Goal: Task Accomplishment & Management: Use online tool/utility

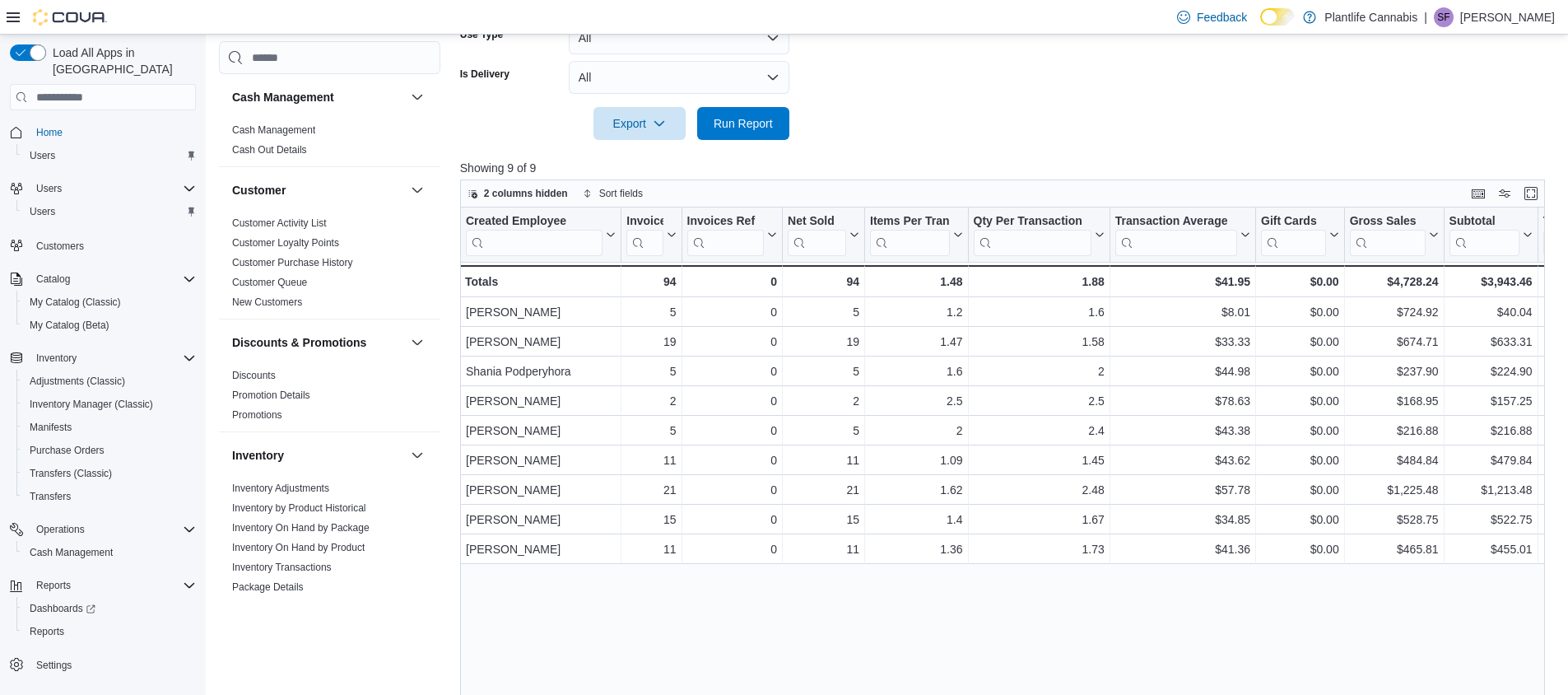
scroll to position [834, 0]
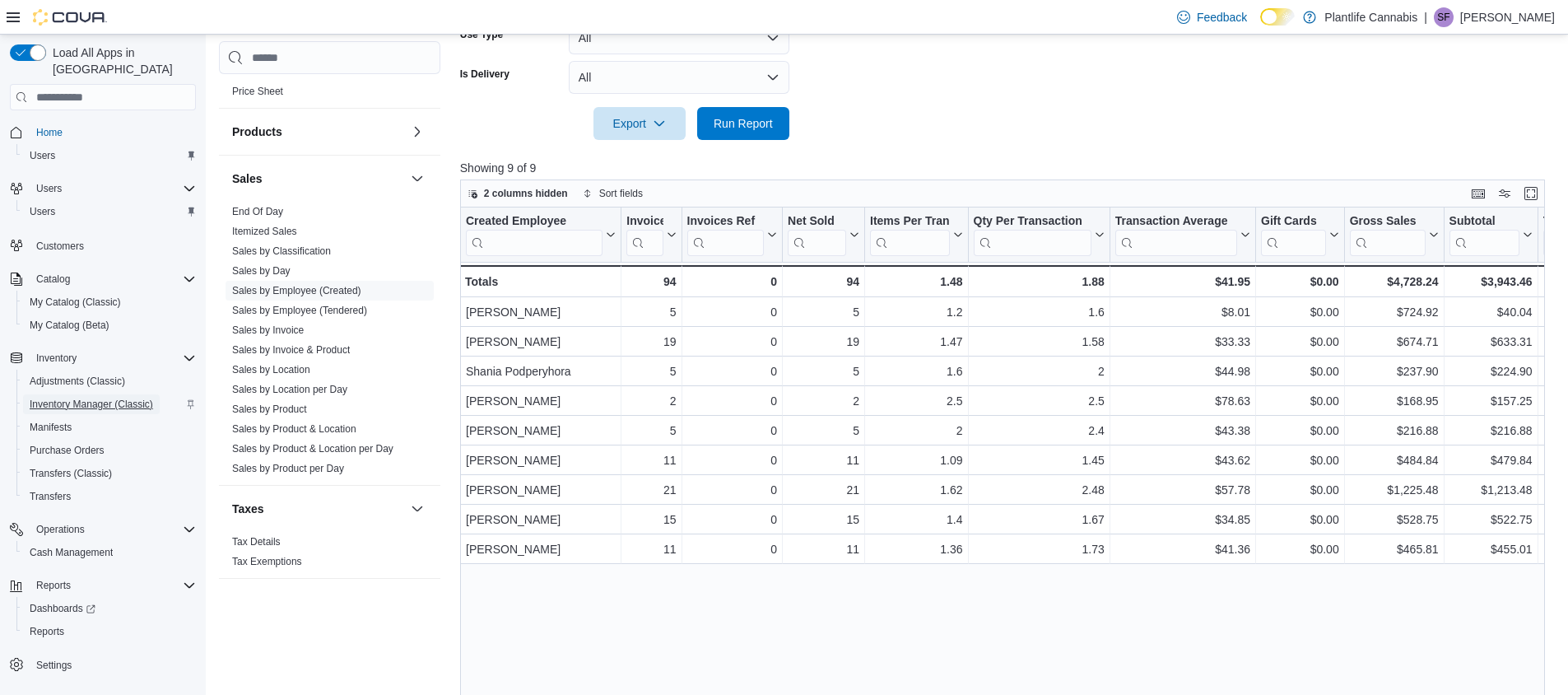
click at [54, 397] on span "Inventory Manager (Classic)" at bounding box center [91, 404] width 124 height 13
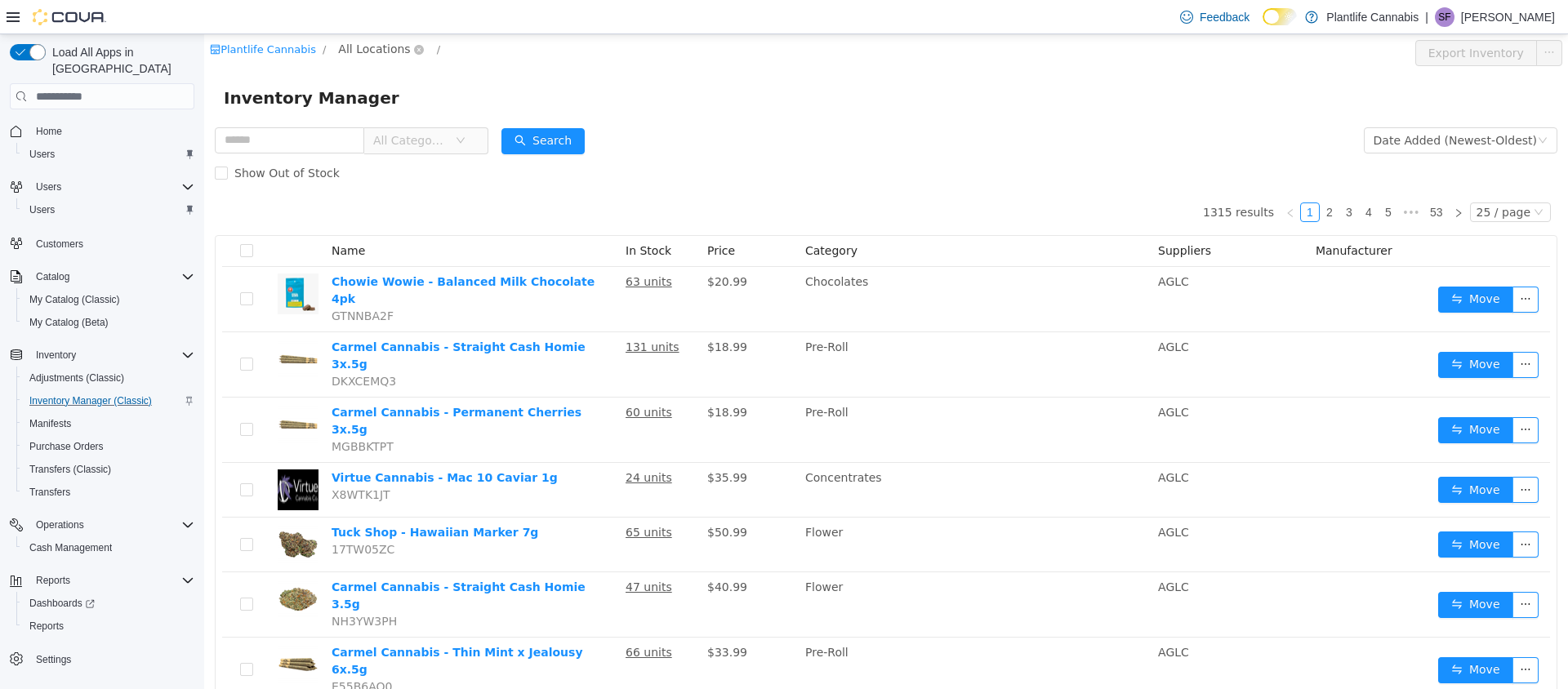
click at [371, 52] on span "All Locations" at bounding box center [374, 49] width 72 height 18
type input "***"
click at [392, 167] on span "Calgary - Seton" at bounding box center [428, 165] width 88 height 13
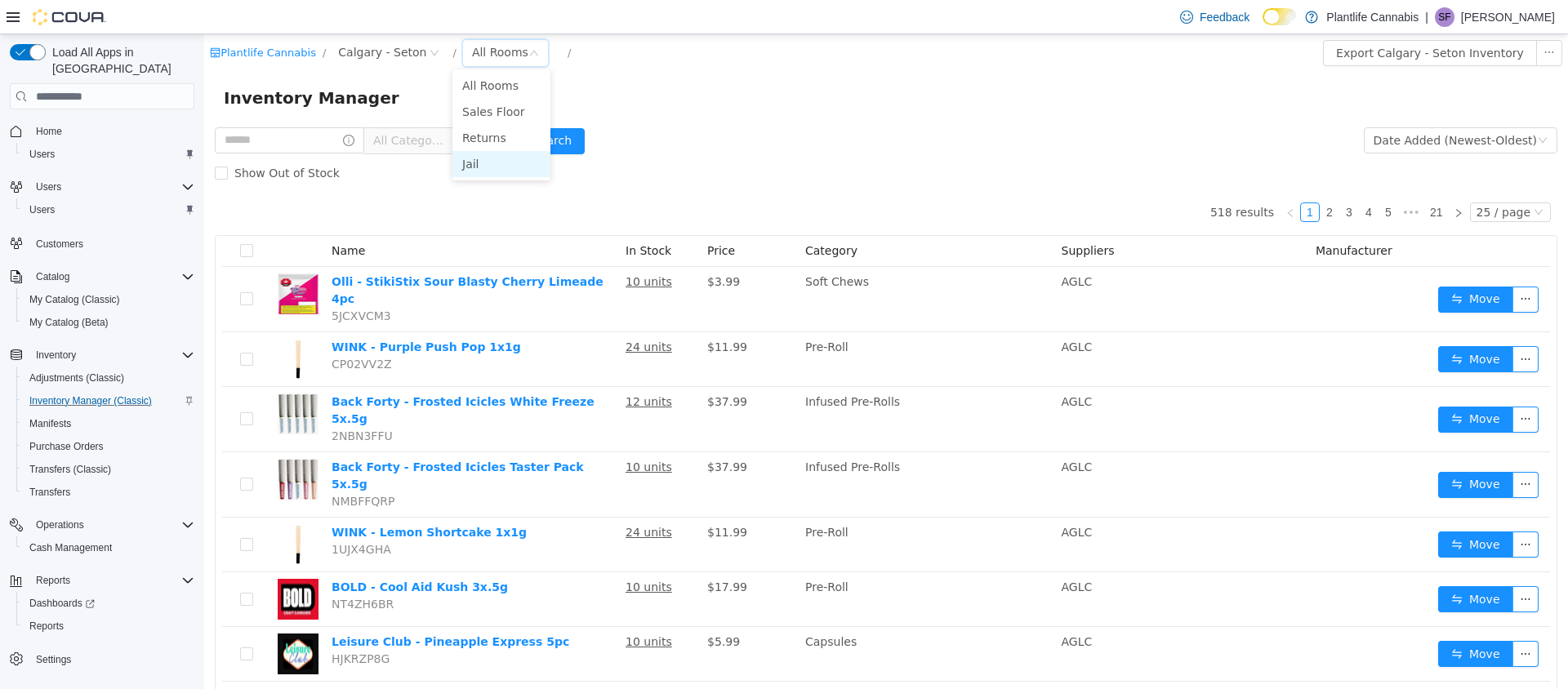
click at [472, 165] on li "Jail" at bounding box center [501, 164] width 98 height 26
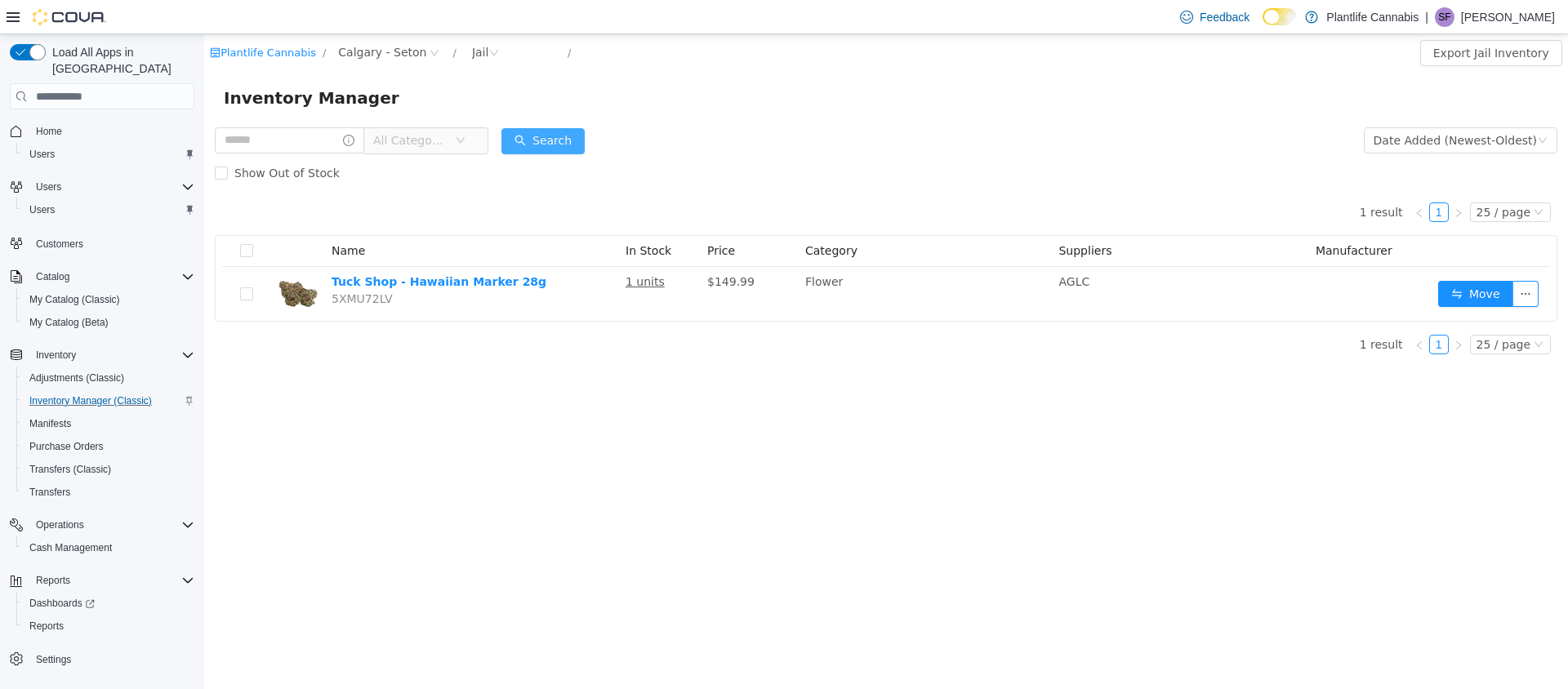
click at [545, 141] on button "Search" at bounding box center [543, 141] width 83 height 26
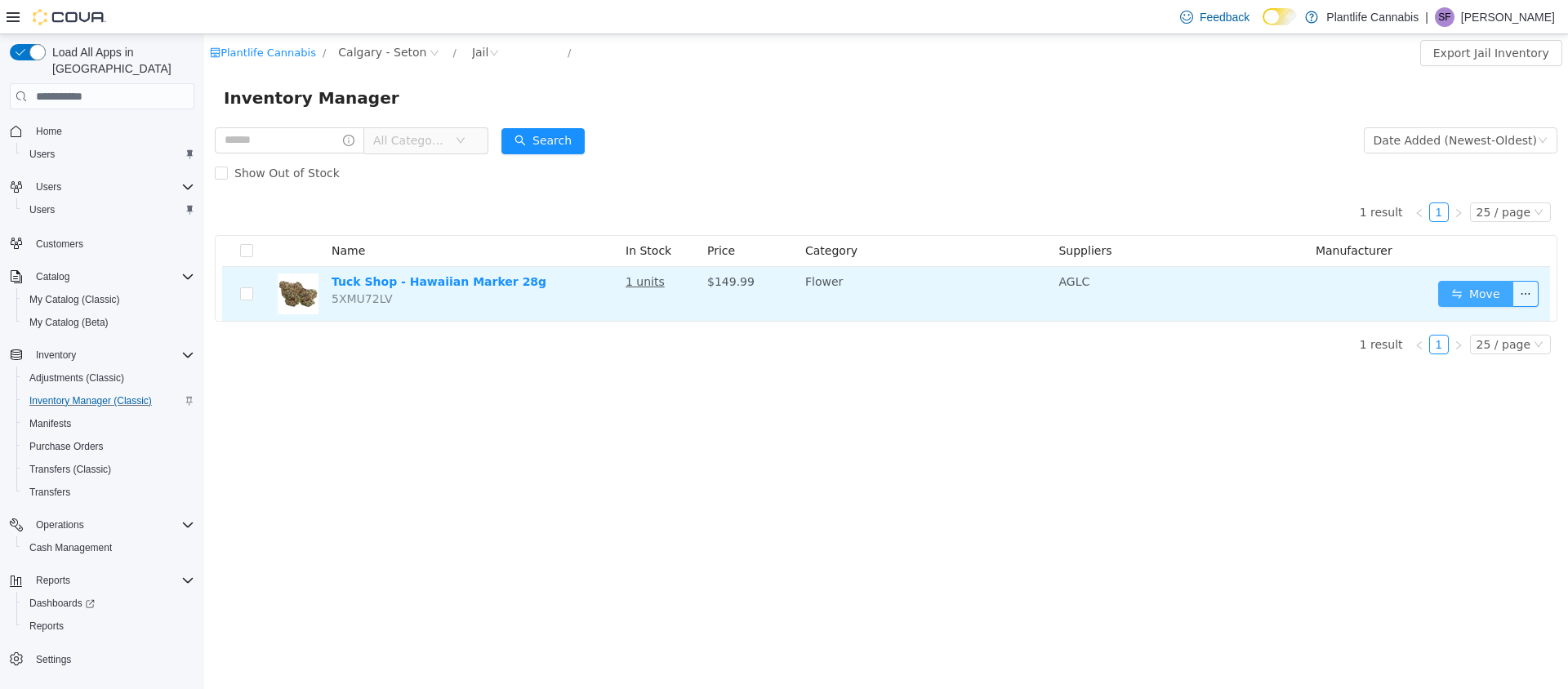
click at [1497, 295] on button "Move" at bounding box center [1475, 294] width 75 height 26
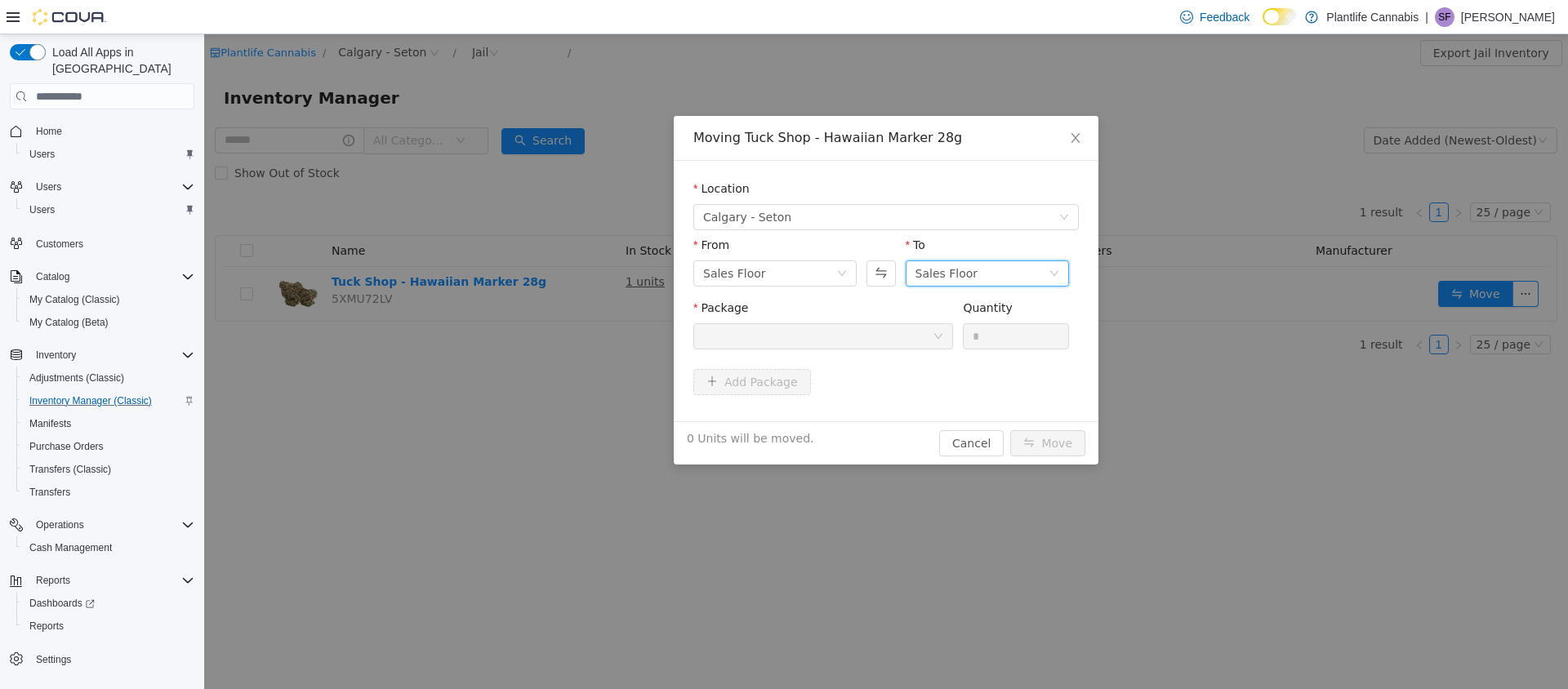
click at [932, 275] on div "Sales Floor" at bounding box center [946, 274] width 63 height 25
click at [935, 334] on li "Sales Floor" at bounding box center [987, 332] width 163 height 26
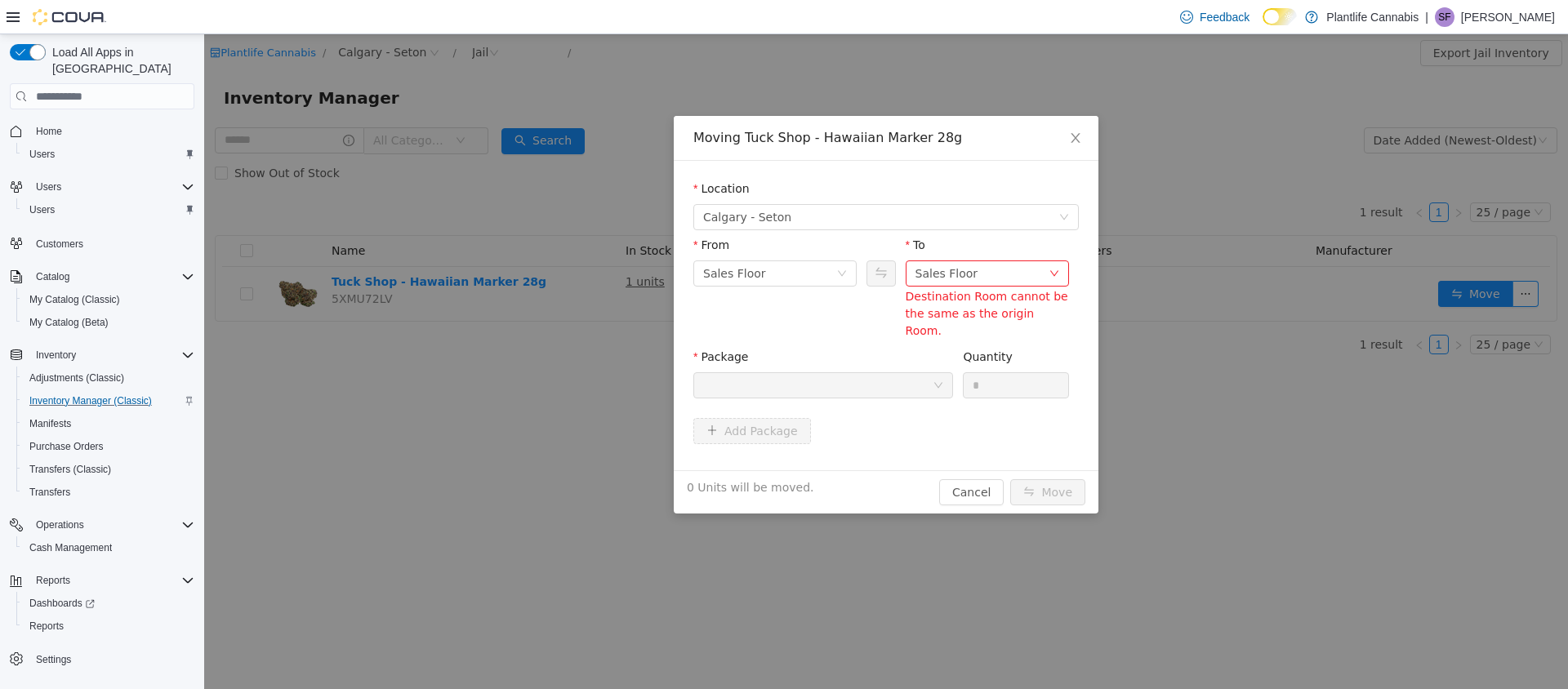
click at [976, 349] on div "Quantity *" at bounding box center [1016, 377] width 106 height 57
click at [881, 373] on div at bounding box center [818, 385] width 230 height 25
click at [781, 269] on div "Sales Floor" at bounding box center [769, 274] width 133 height 25
click at [707, 387] on li "Jail" at bounding box center [775, 385] width 163 height 26
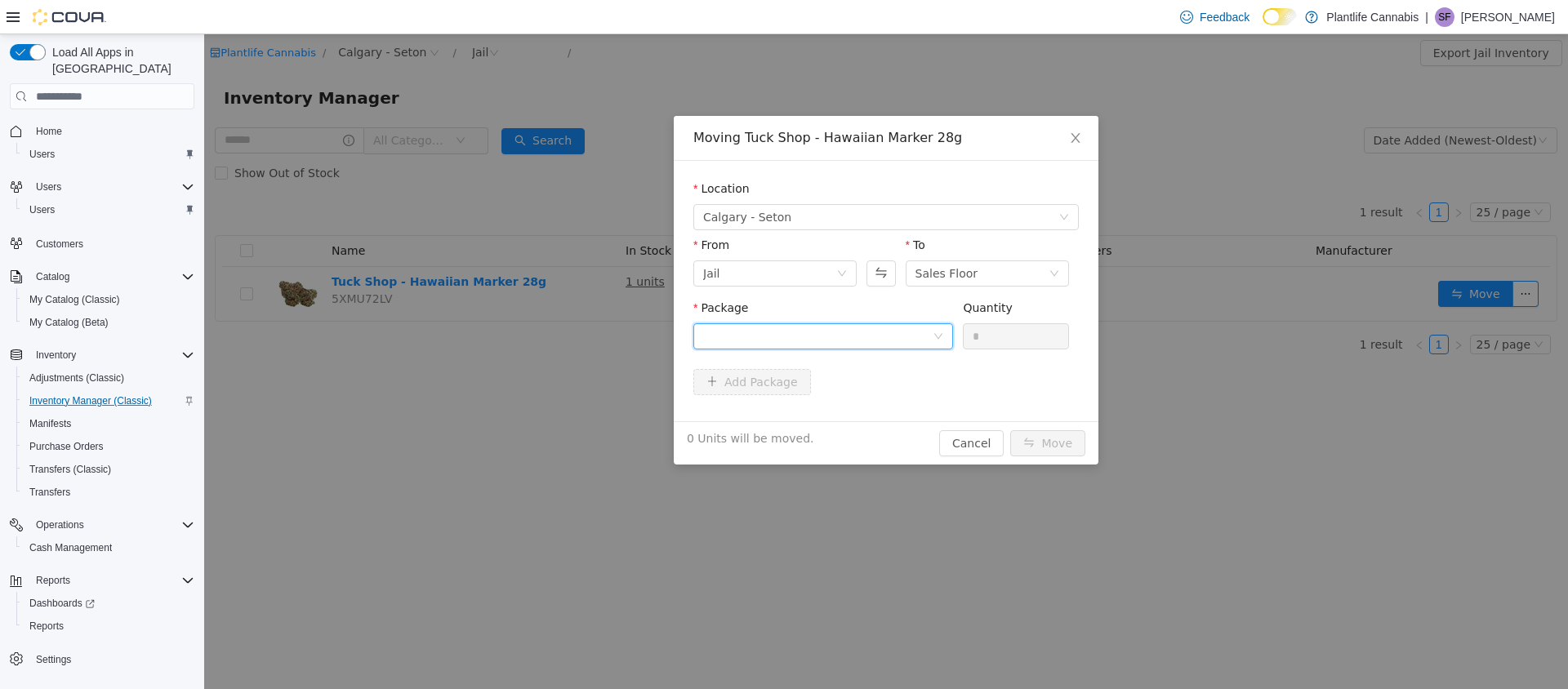
click at [868, 339] on div at bounding box center [818, 337] width 230 height 25
click at [733, 394] on strong "HM2N1" at bounding box center [726, 395] width 47 height 13
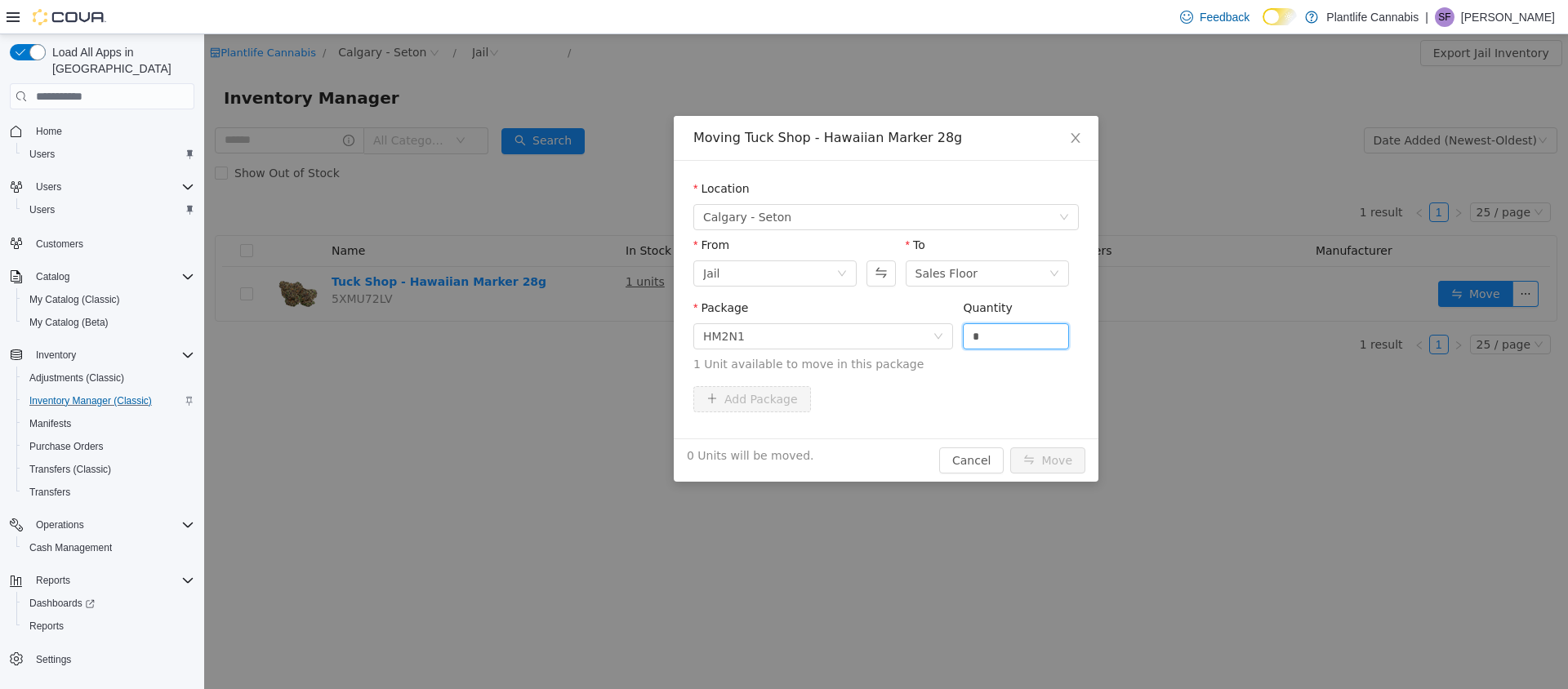
drag, startPoint x: 1040, startPoint y: 330, endPoint x: 958, endPoint y: 332, distance: 82.0
click at [963, 336] on div "*" at bounding box center [1016, 337] width 106 height 26
type input "*"
click at [1040, 460] on button "Move" at bounding box center [1047, 461] width 75 height 26
